Goal: Transaction & Acquisition: Purchase product/service

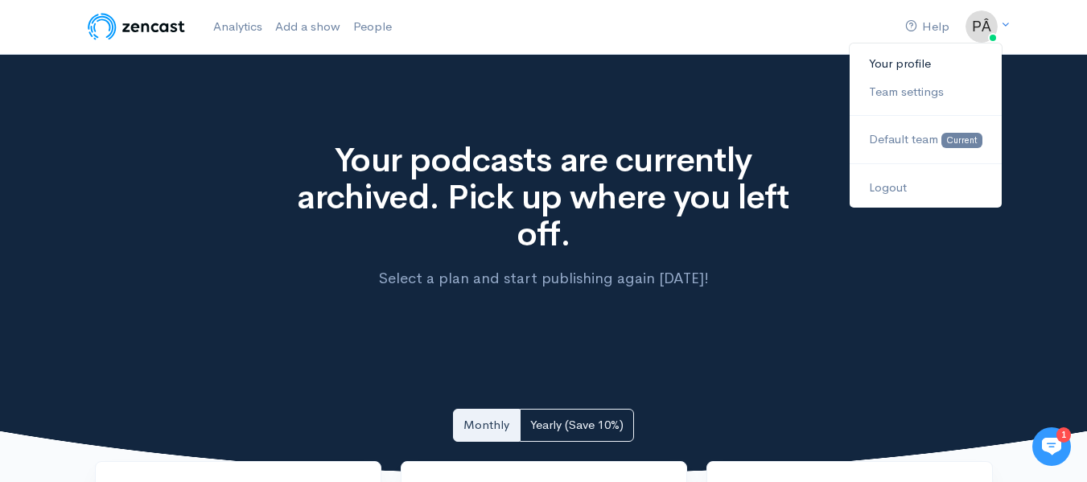
click at [920, 61] on link "Your profile" at bounding box center [925, 64] width 151 height 28
click at [1007, 23] on icon at bounding box center [1005, 24] width 10 height 10
click at [936, 132] on span "Default team" at bounding box center [903, 138] width 69 height 15
click at [928, 90] on link "Team settings" at bounding box center [925, 92] width 151 height 28
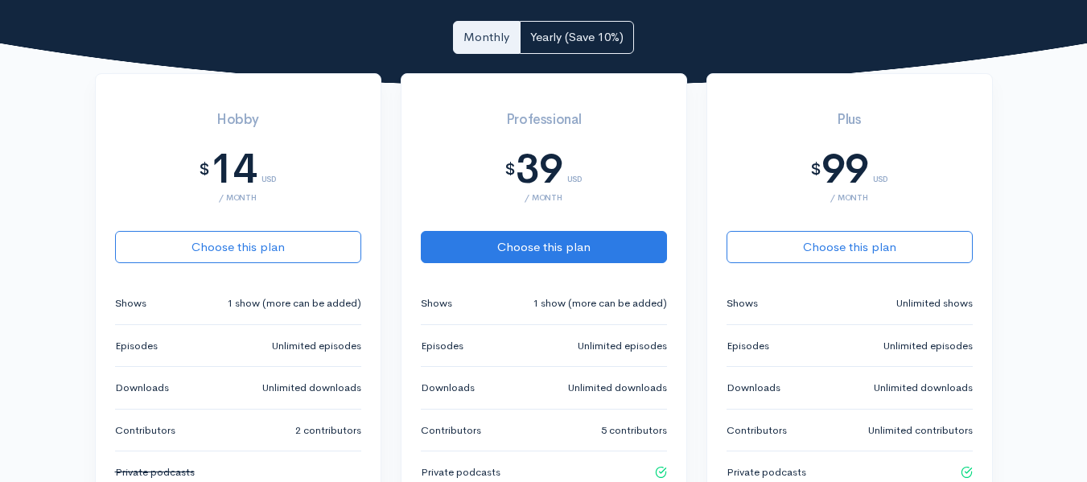
scroll to position [402, 0]
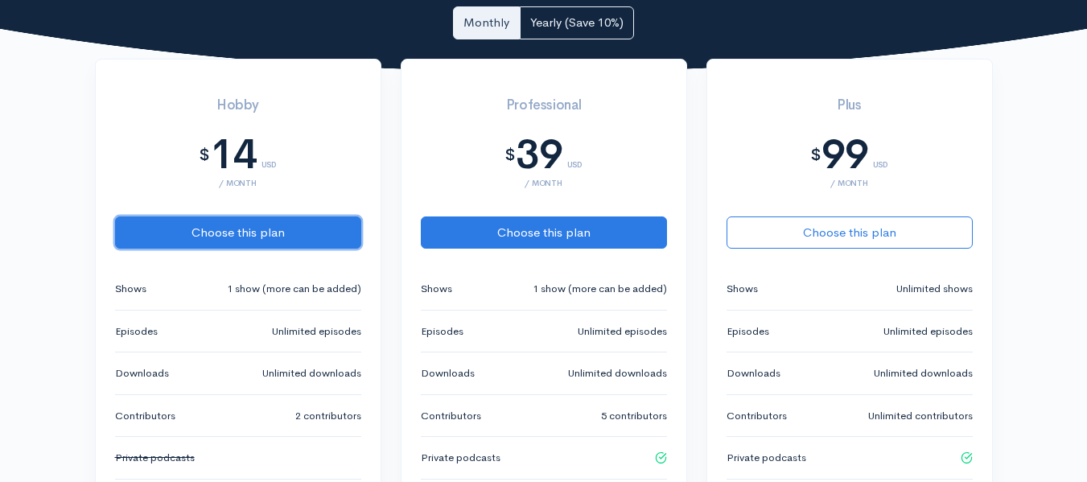
click at [297, 228] on button "Choose this plan" at bounding box center [238, 232] width 246 height 33
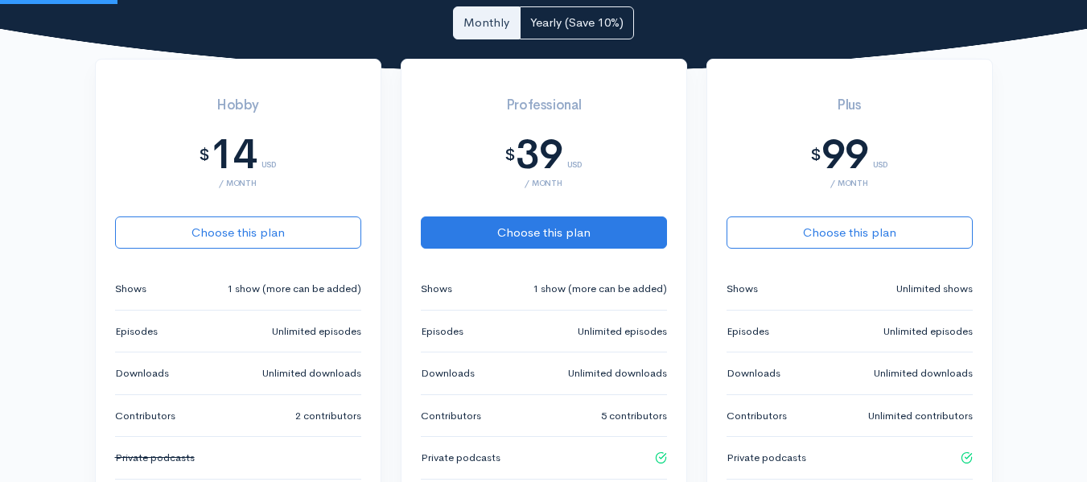
scroll to position [805, 0]
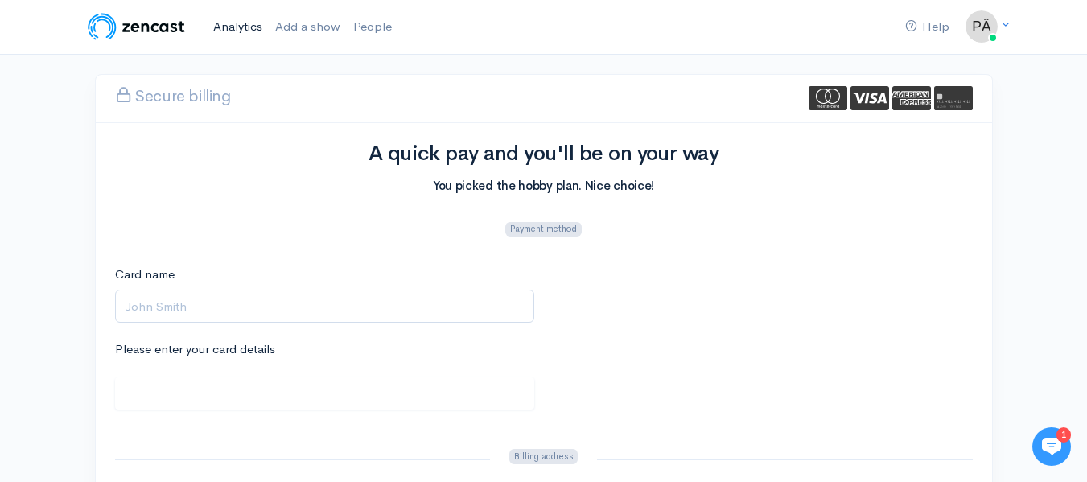
click at [233, 28] on link "Analytics" at bounding box center [238, 27] width 62 height 35
